Goal: Task Accomplishment & Management: Manage account settings

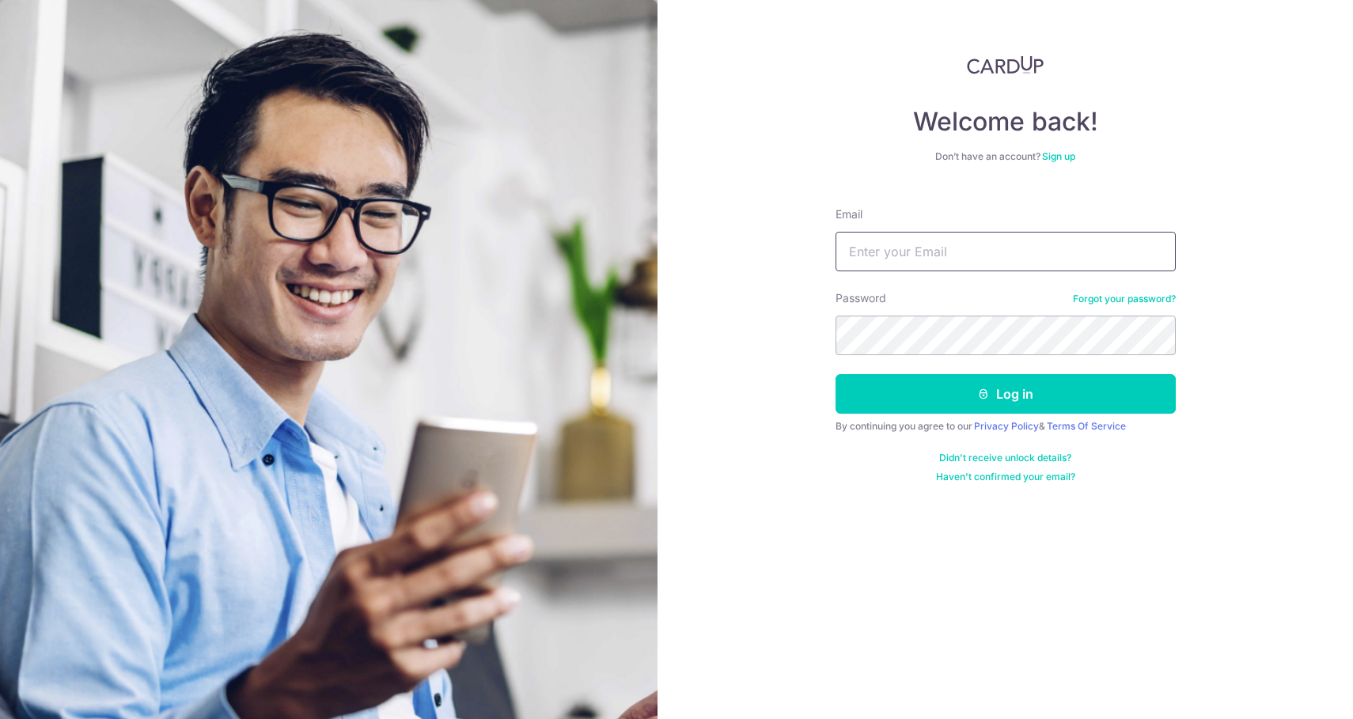
type input "[EMAIL_ADDRESS][DOMAIN_NAME]"
click at [1005, 394] on button "Log in" at bounding box center [1005, 394] width 340 height 40
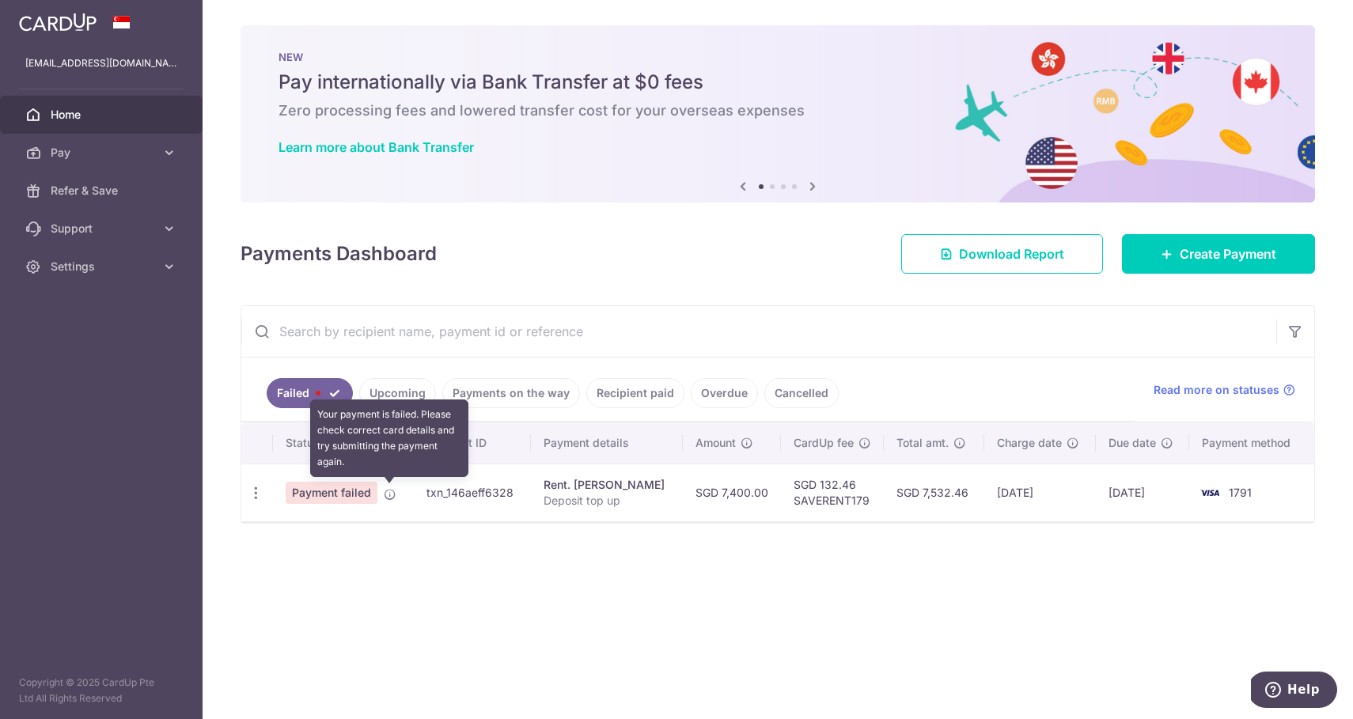
click at [392, 496] on icon at bounding box center [390, 494] width 13 height 13
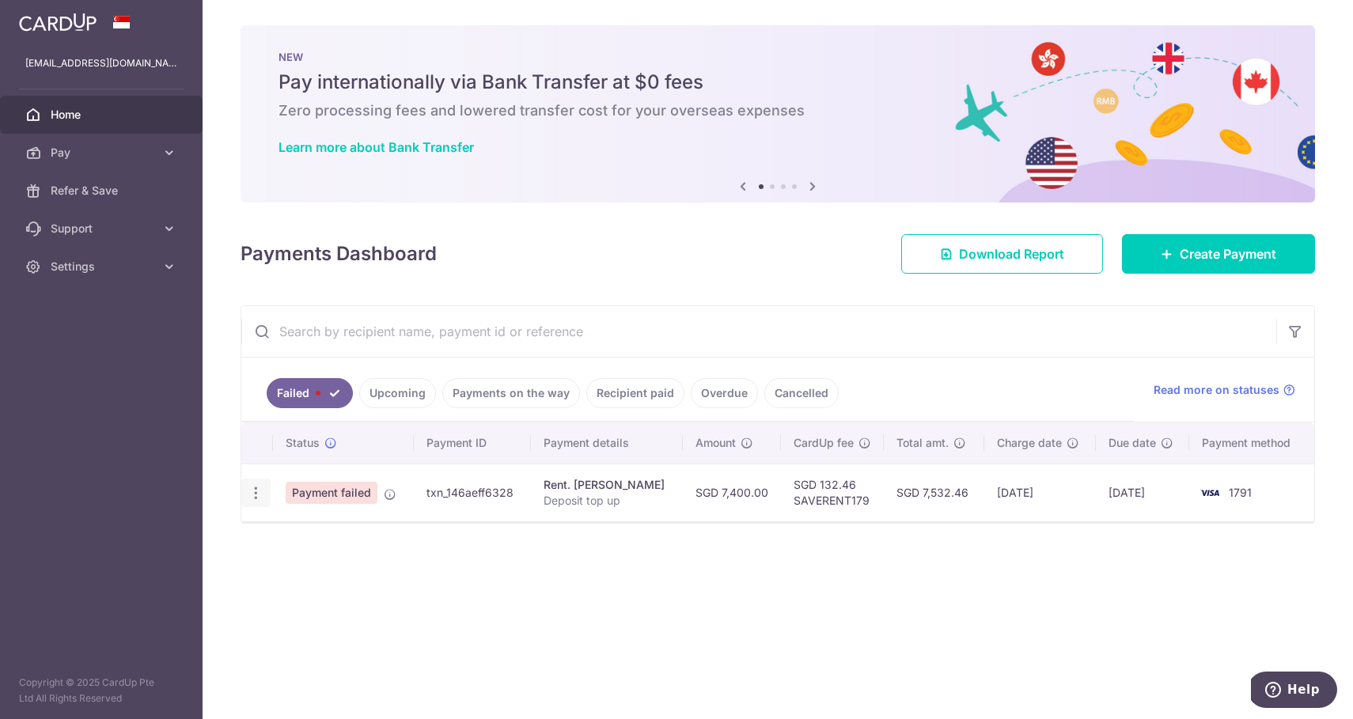
click at [254, 494] on icon "button" at bounding box center [256, 493] width 17 height 17
click at [298, 535] on span "Update payment" at bounding box center [340, 536] width 108 height 19
radio input "true"
type input "7,400.00"
type input "Deposit top up"
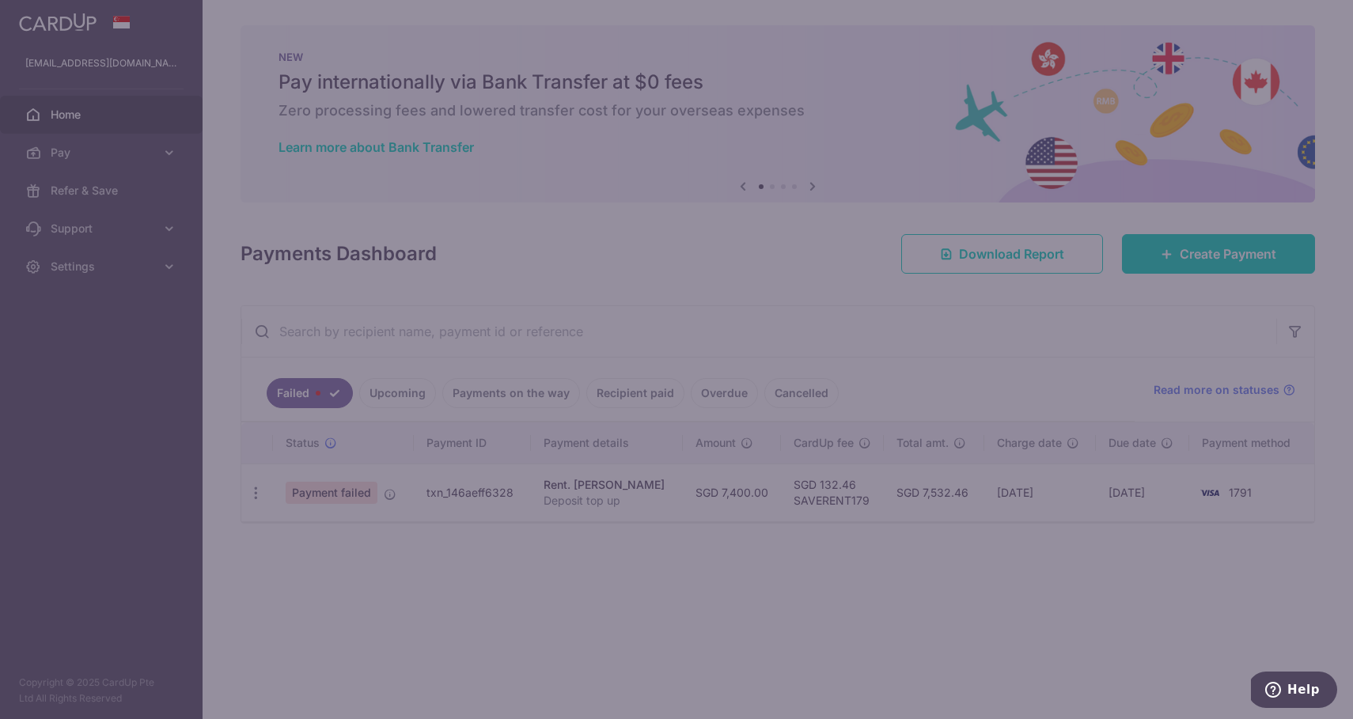
type input "SAVERENT179"
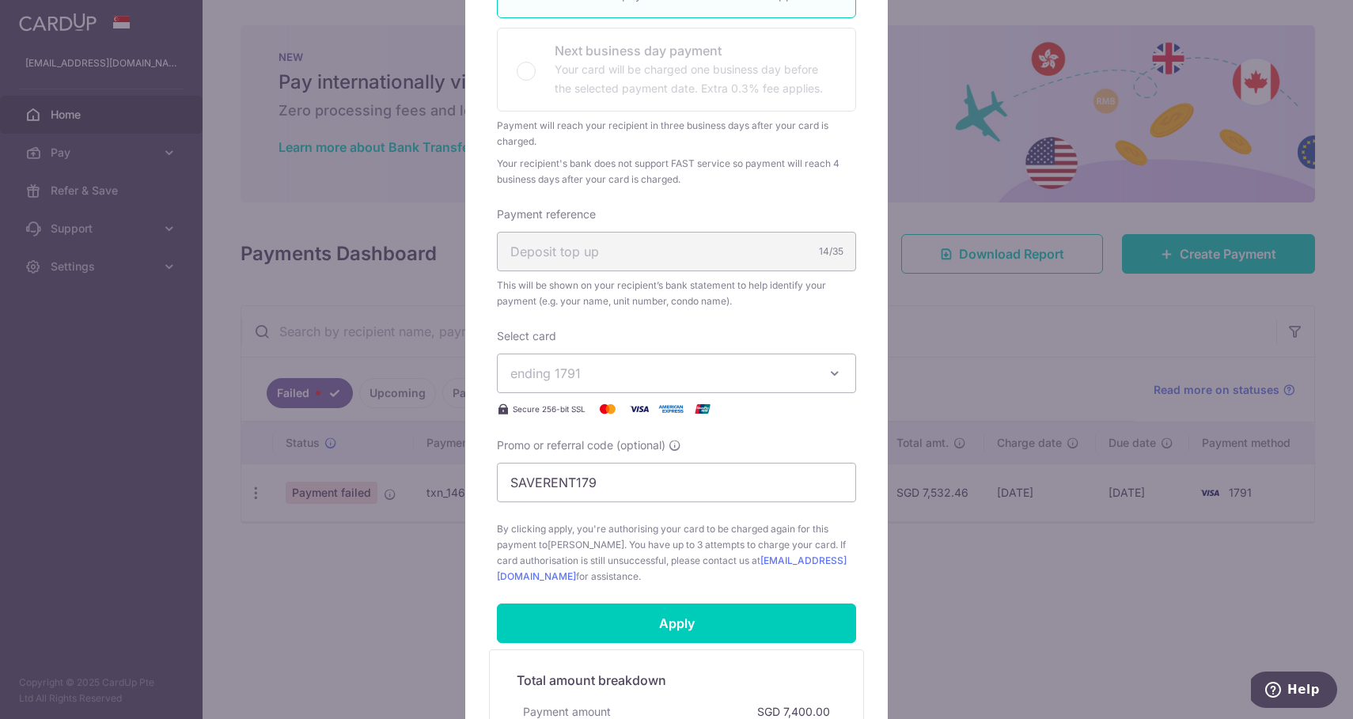
scroll to position [384, 0]
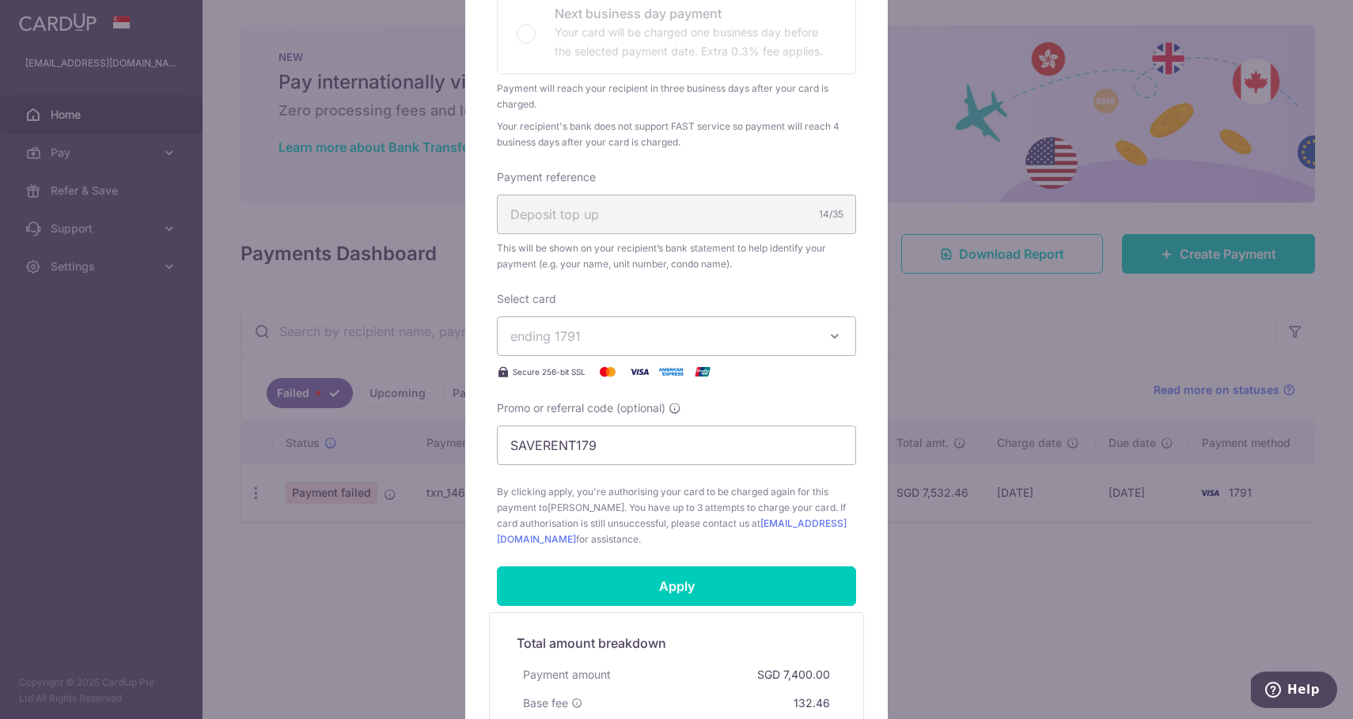
click at [646, 338] on span "ending 1791" at bounding box center [662, 336] width 304 height 19
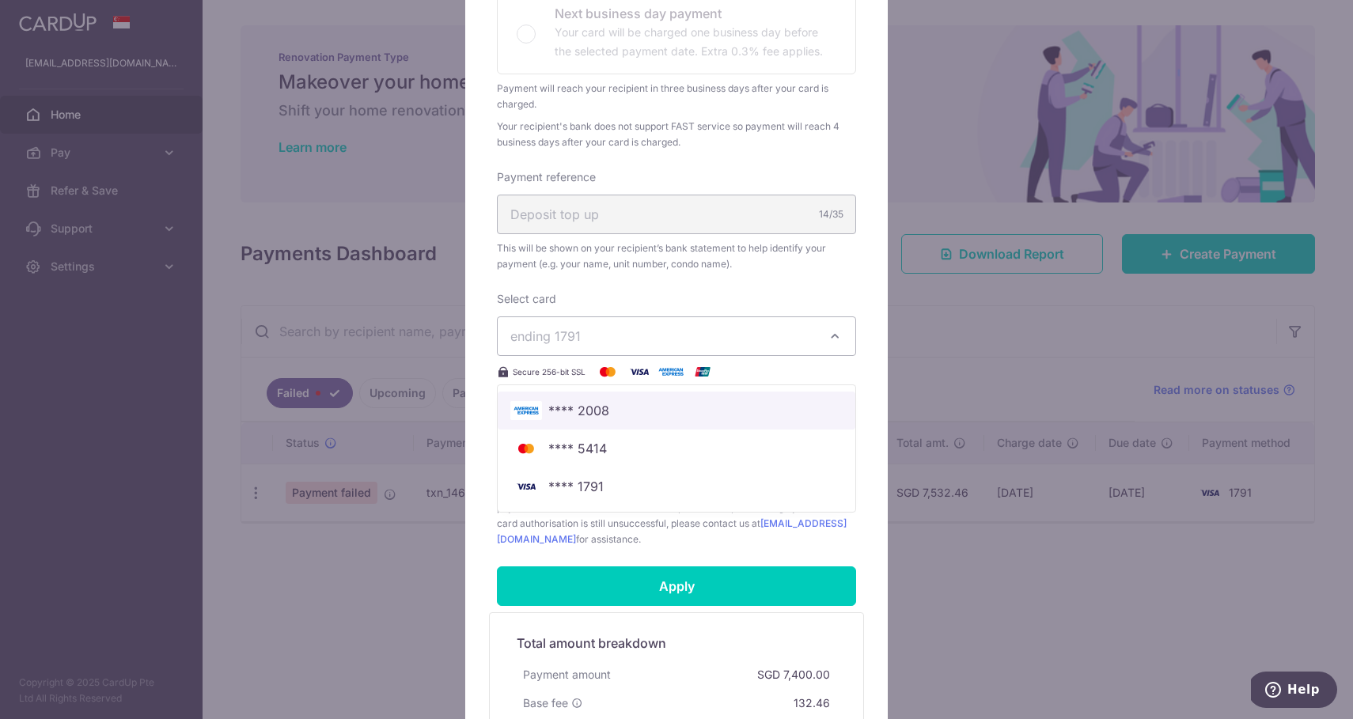
click at [628, 420] on link "**** 2008" at bounding box center [677, 411] width 358 height 38
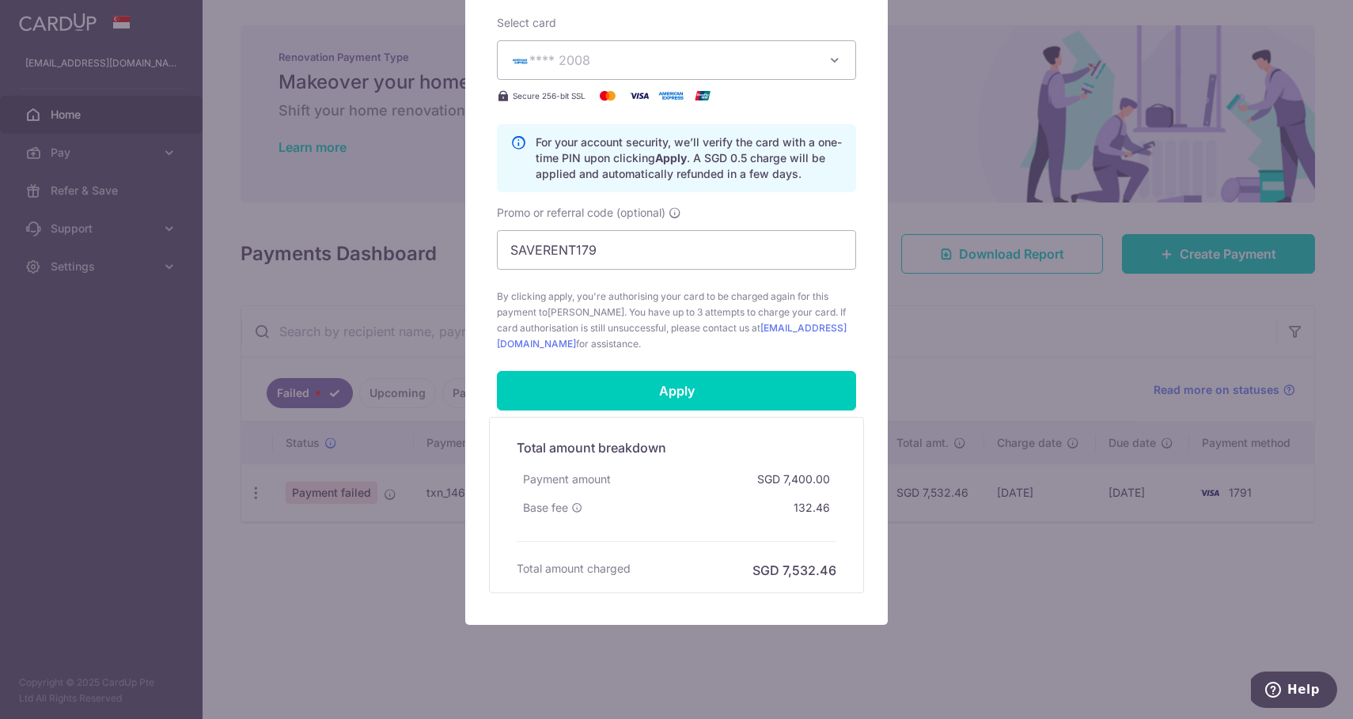
scroll to position [661, 0]
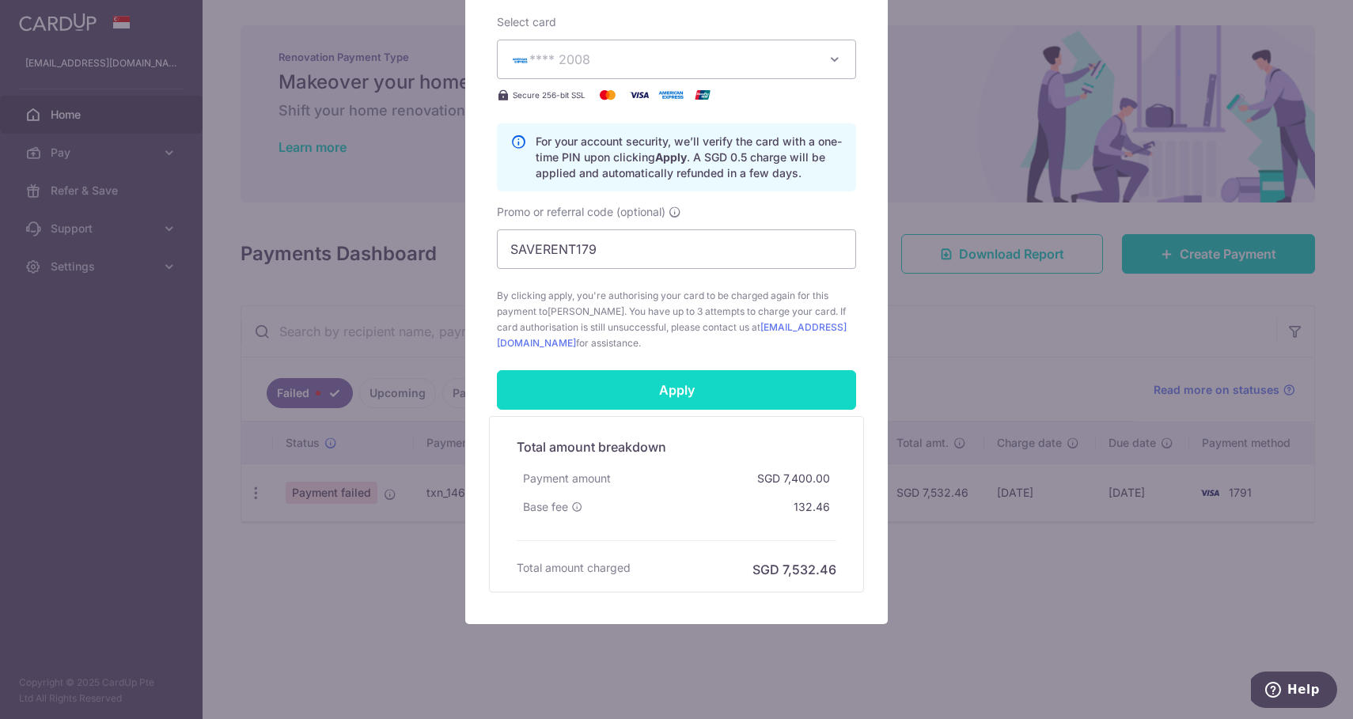
click at [646, 394] on input "Apply" at bounding box center [676, 390] width 359 height 40
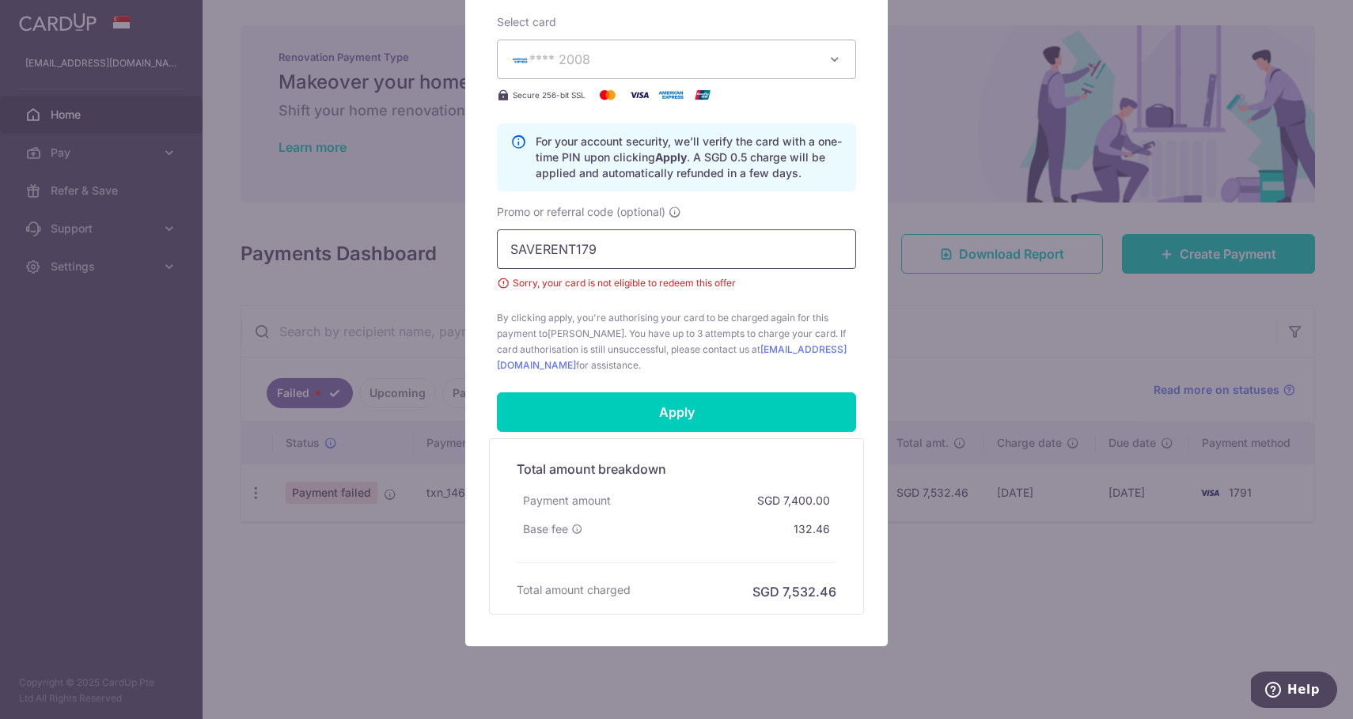
click at [653, 265] on input "SAVERENT179" at bounding box center [676, 249] width 359 height 40
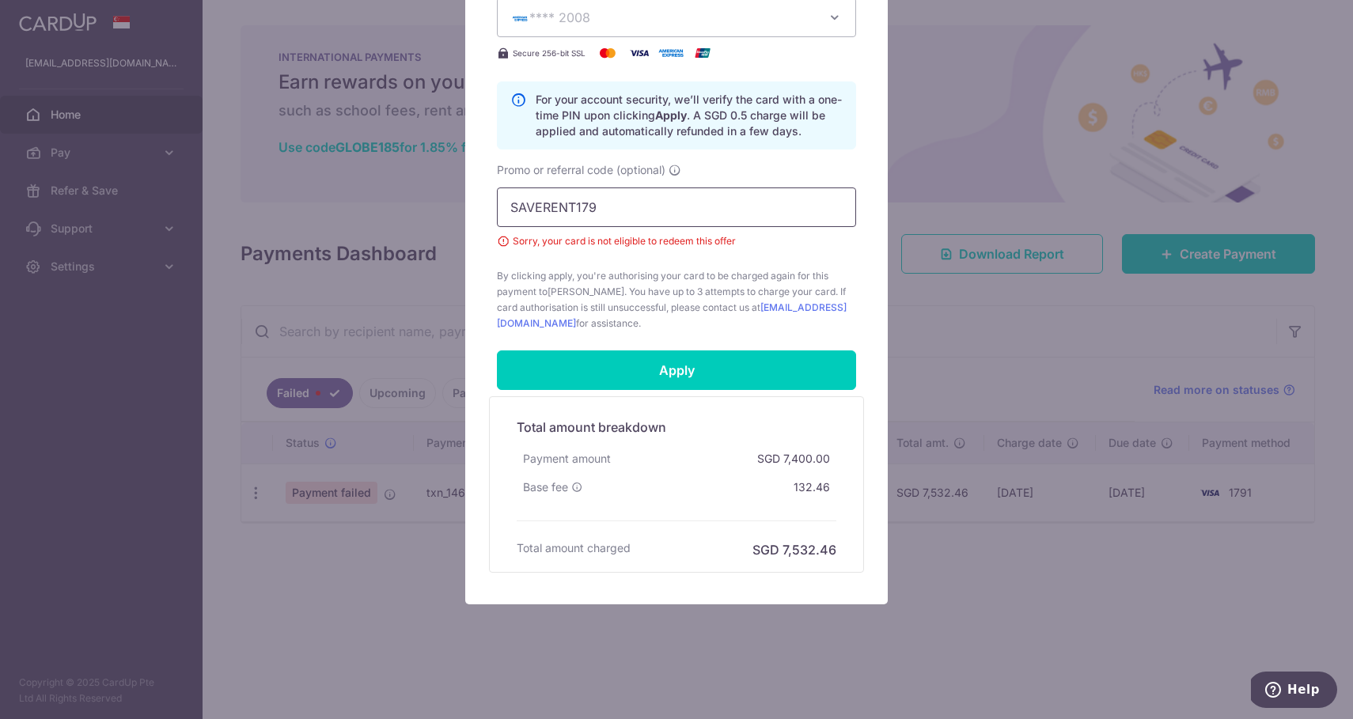
scroll to position [703, 0]
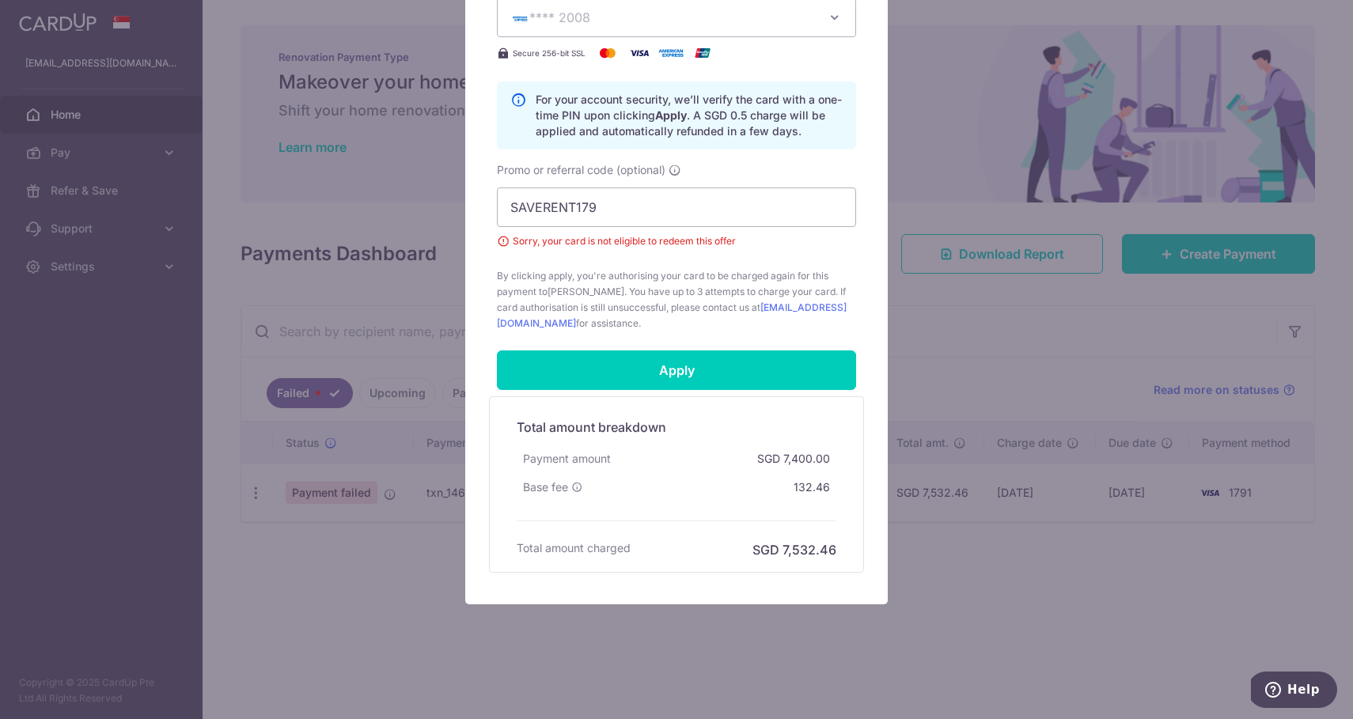
click at [331, 123] on div "Edit payment By clicking apply, you will make changes to all payments to TAY Ch…" at bounding box center [676, 359] width 1353 height 719
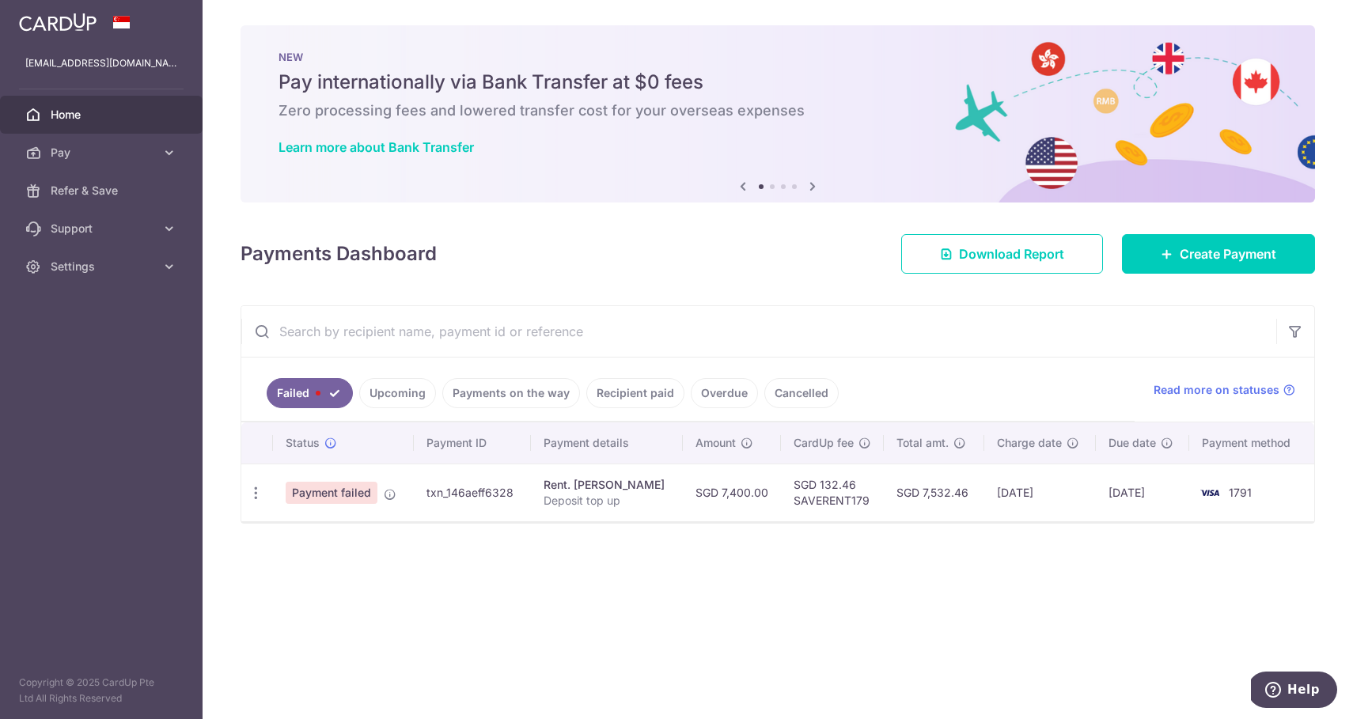
click at [106, 120] on span "Home" at bounding box center [103, 115] width 104 height 16
click at [819, 184] on icon at bounding box center [812, 186] width 19 height 20
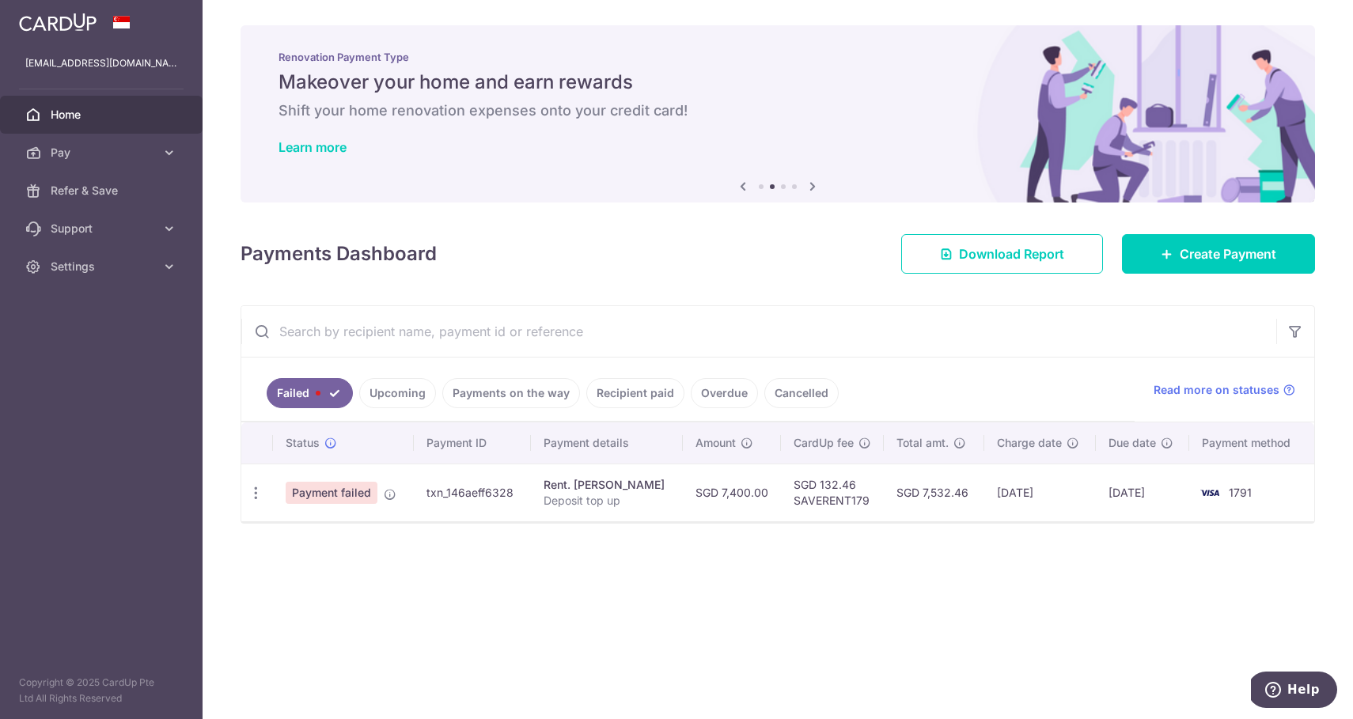
click at [819, 184] on icon at bounding box center [812, 186] width 19 height 20
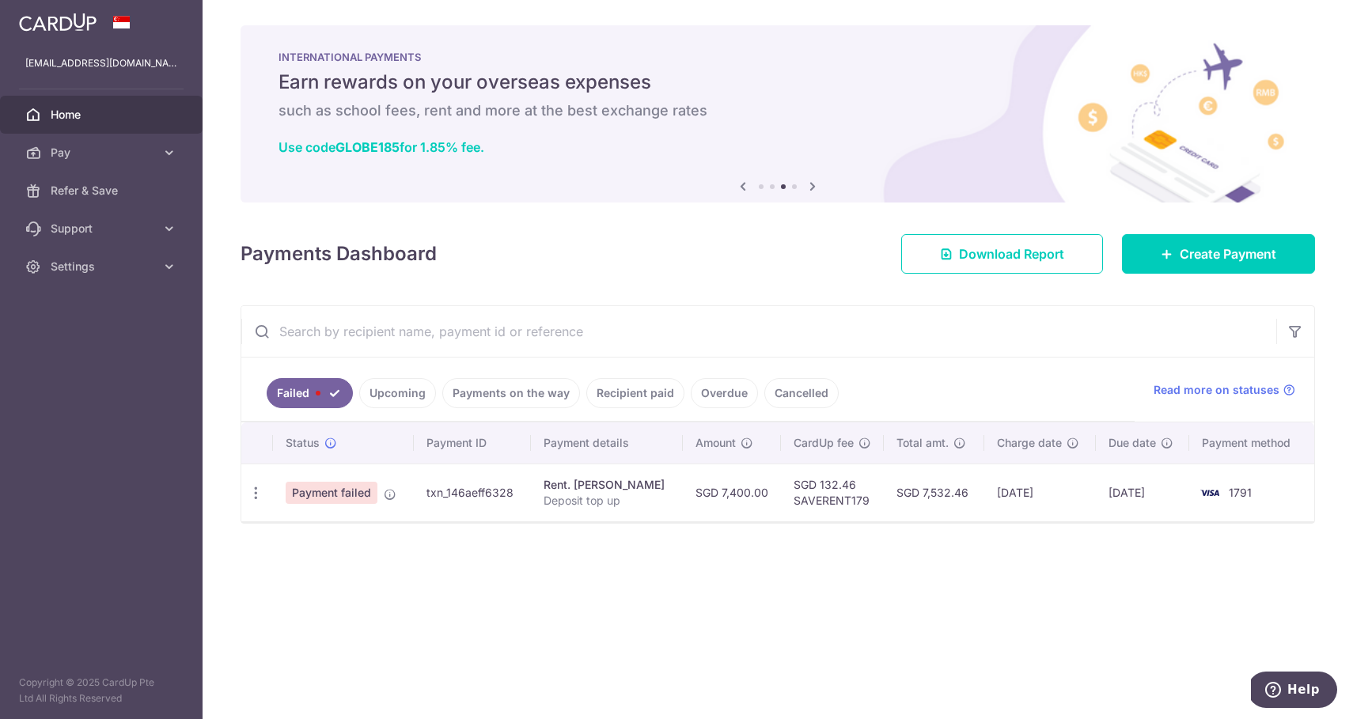
click at [819, 184] on icon at bounding box center [812, 186] width 19 height 20
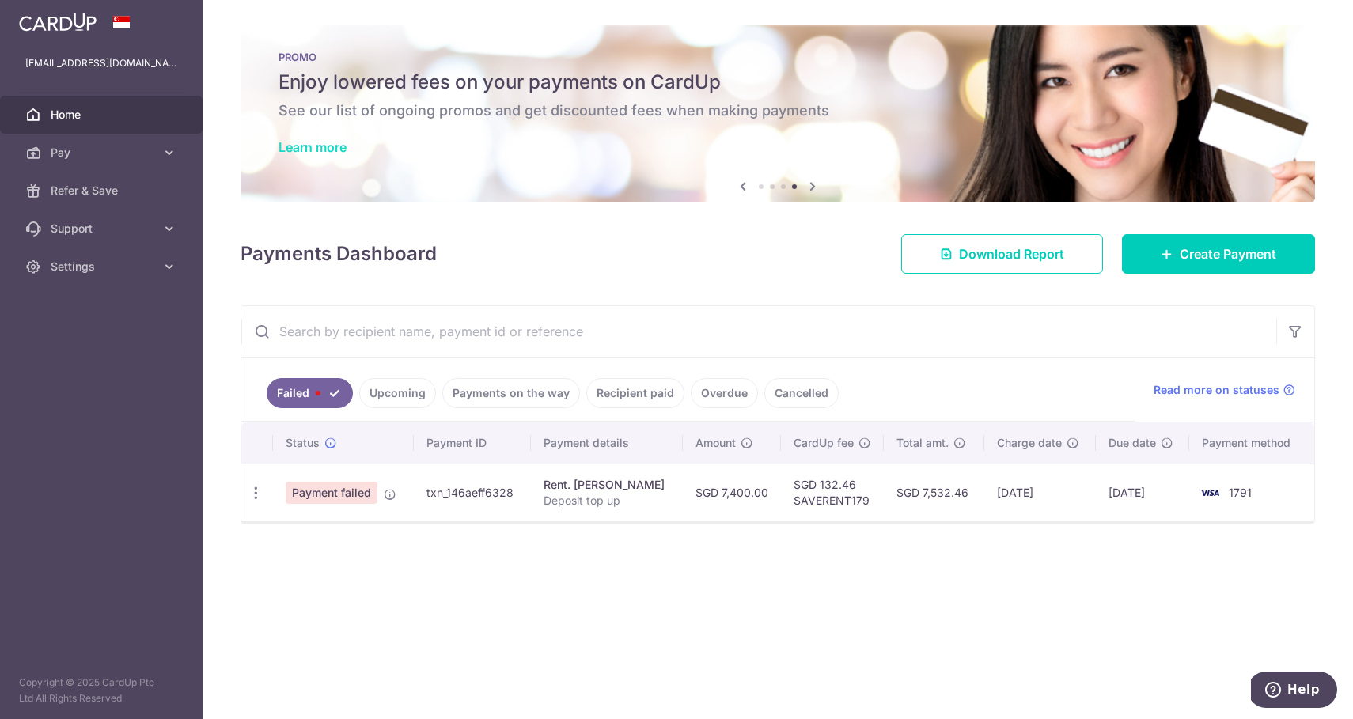
click at [336, 146] on link "Learn more" at bounding box center [312, 147] width 68 height 16
click at [1208, 500] on img at bounding box center [1210, 492] width 32 height 19
click at [1233, 494] on span "1791" at bounding box center [1240, 492] width 23 height 13
click at [256, 495] on icon "button" at bounding box center [256, 493] width 17 height 17
click at [376, 534] on span "Update payment" at bounding box center [340, 536] width 108 height 19
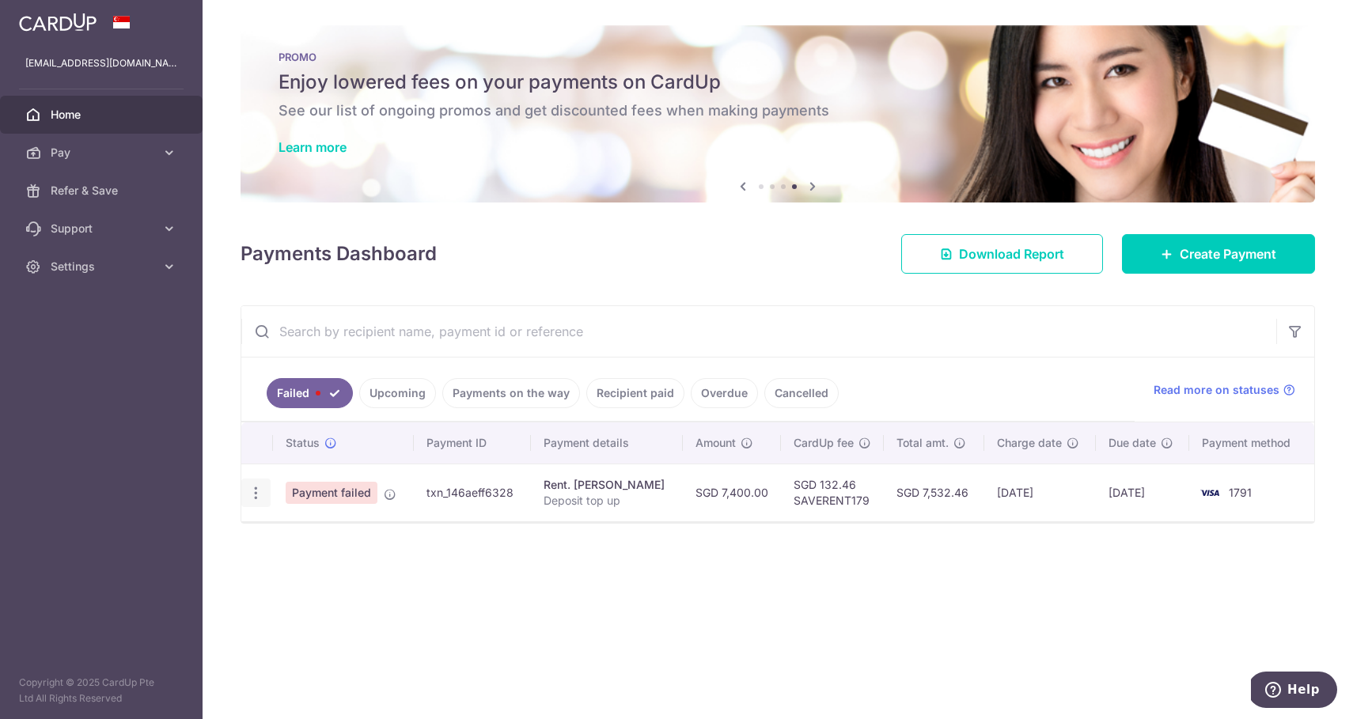
radio input "true"
type input "7,400.00"
type input "Deposit top up"
type input "SAVERENT179"
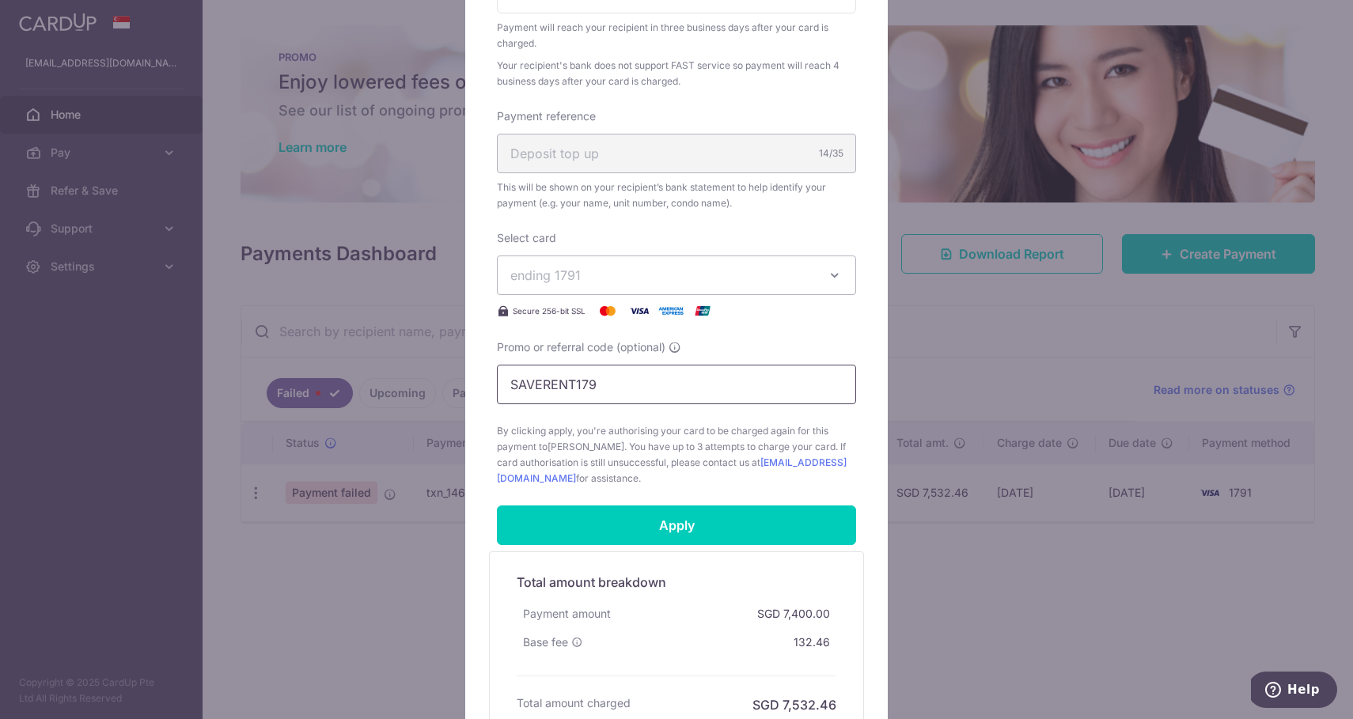
scroll to position [455, 0]
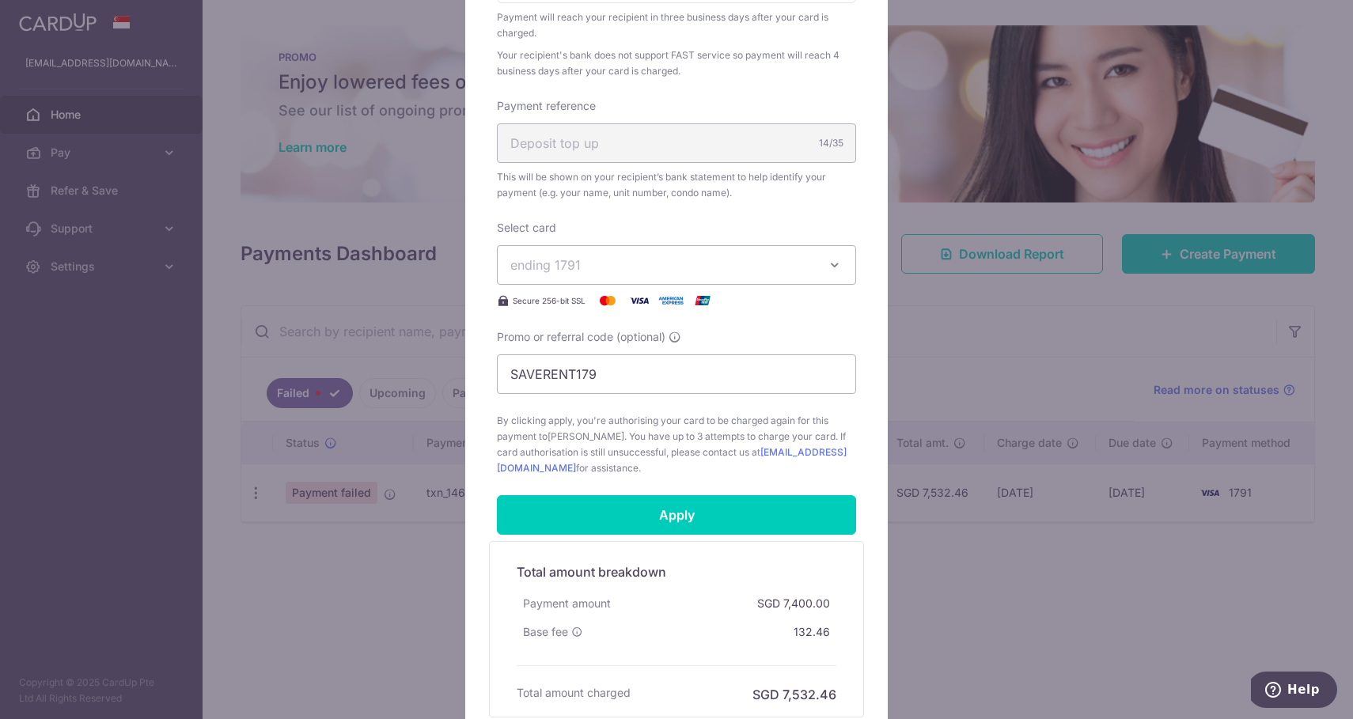
click at [760, 273] on span "ending 1791" at bounding box center [662, 265] width 304 height 19
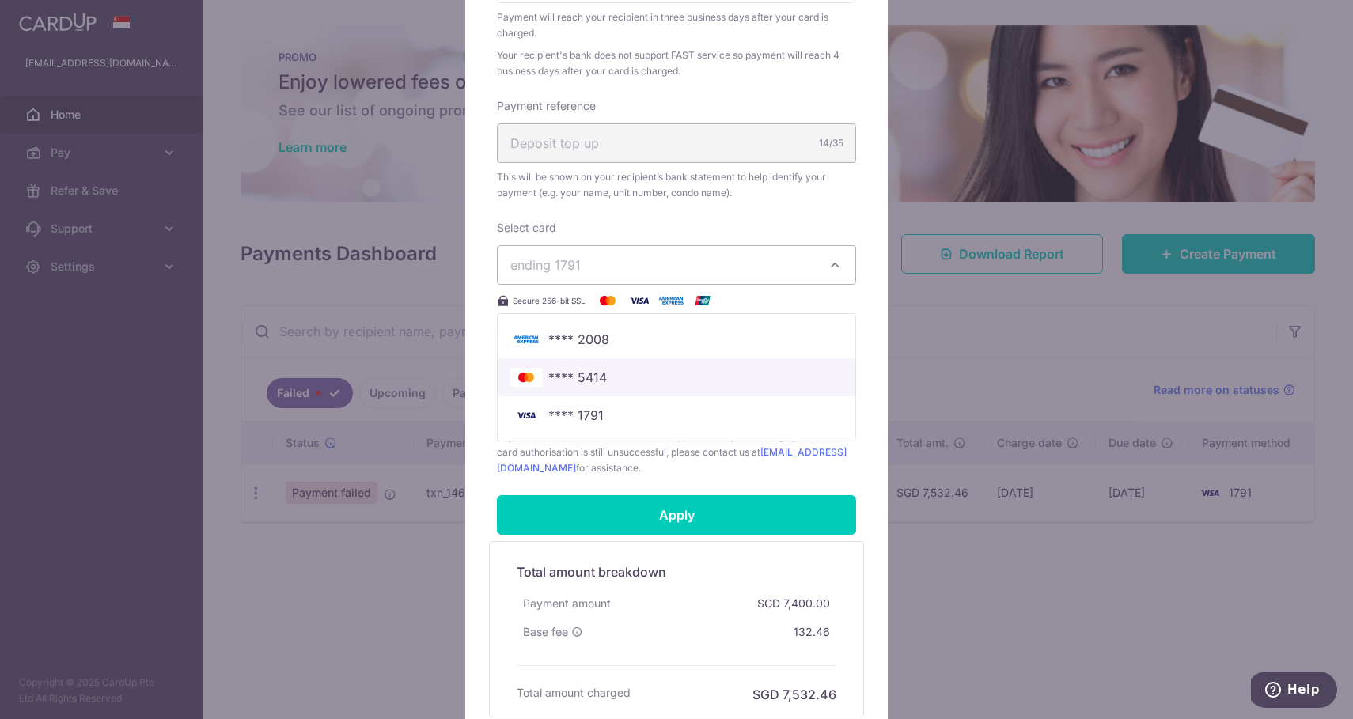
click at [681, 372] on span "**** 5414" at bounding box center [676, 377] width 332 height 19
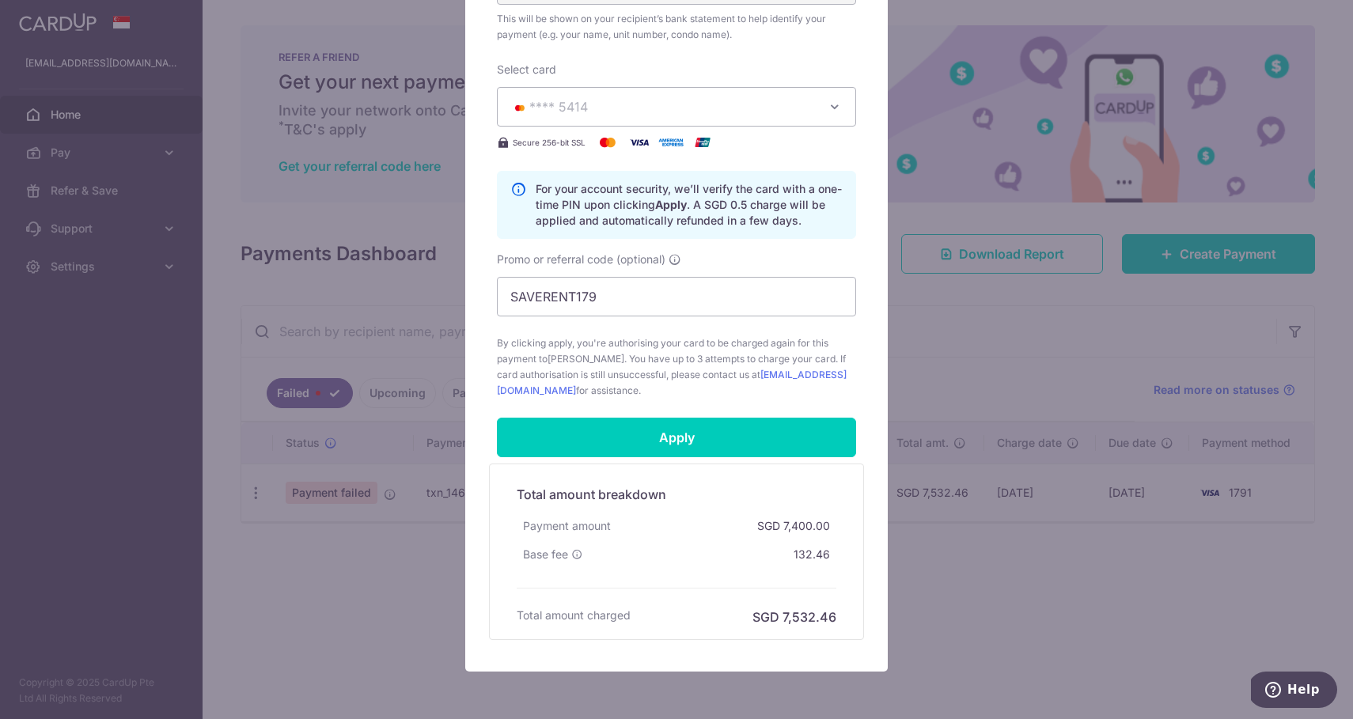
scroll to position [615, 0]
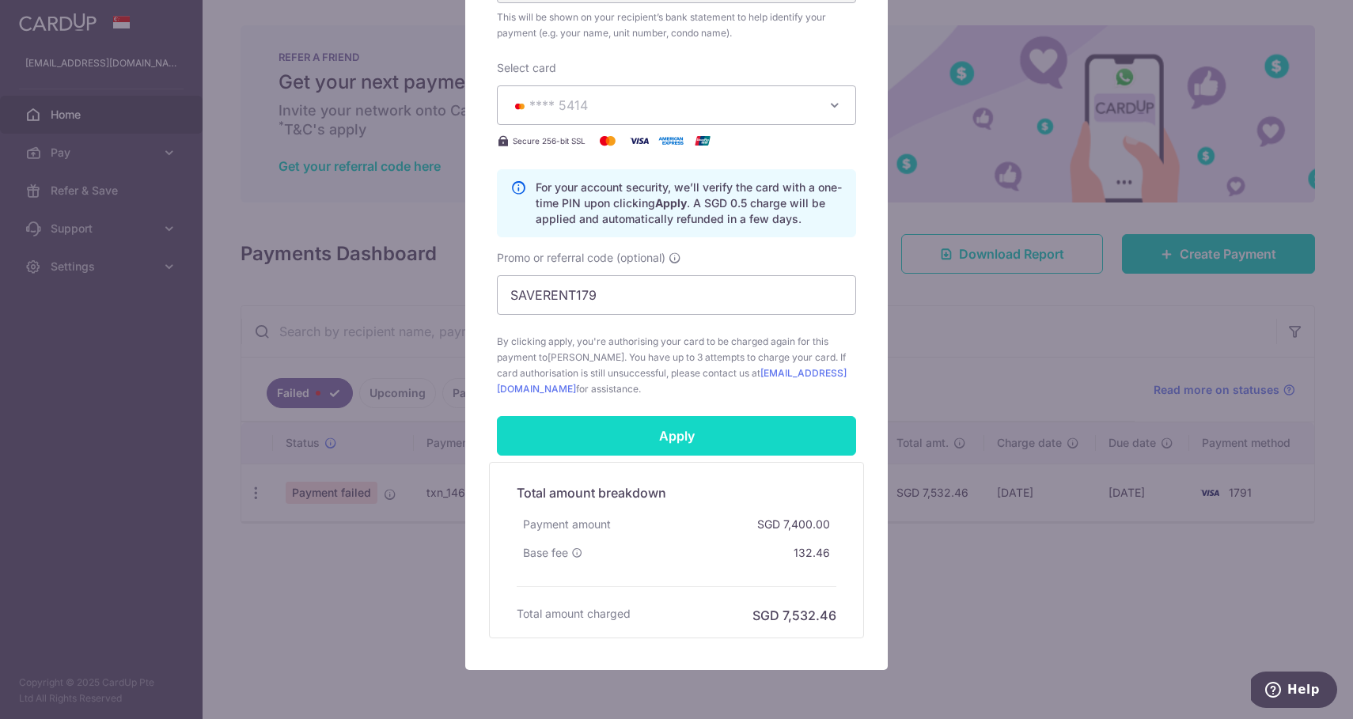
click at [697, 445] on input "Apply" at bounding box center [676, 436] width 359 height 40
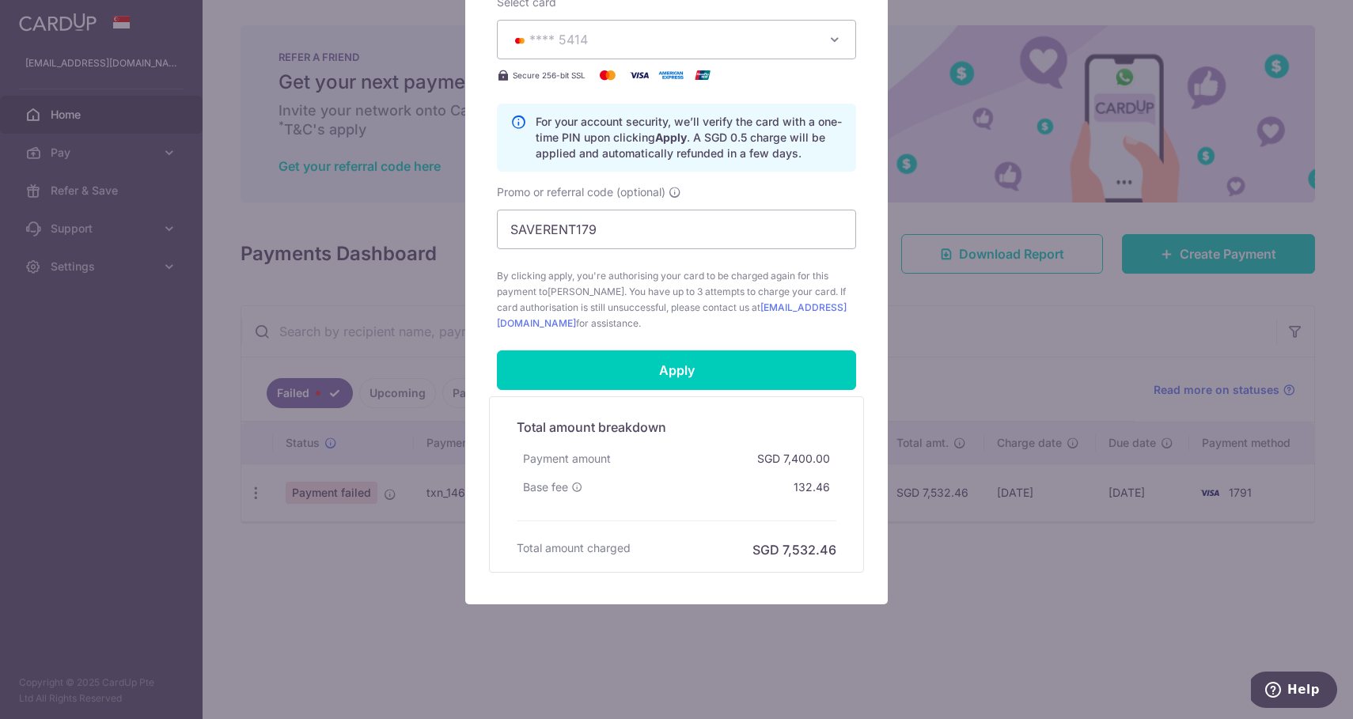
scroll to position [680, 0]
